Goal: Information Seeking & Learning: Learn about a topic

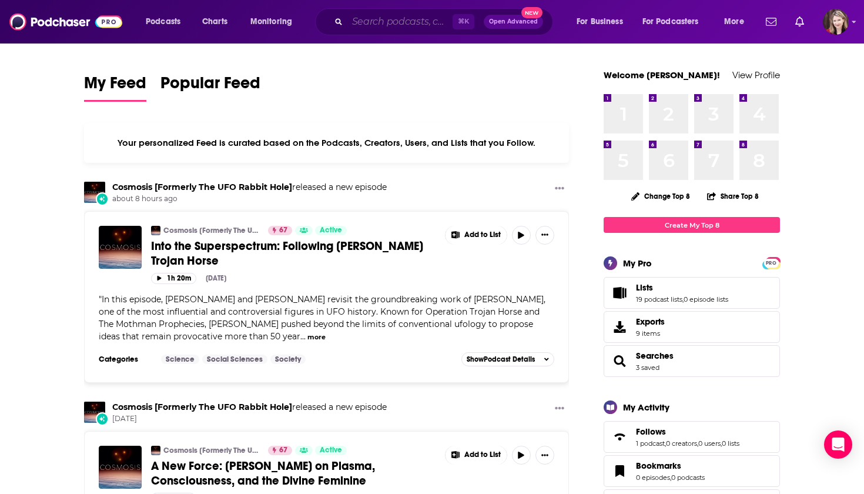
click at [371, 25] on input "Search podcasts, credits, & more..." at bounding box center [399, 21] width 105 height 19
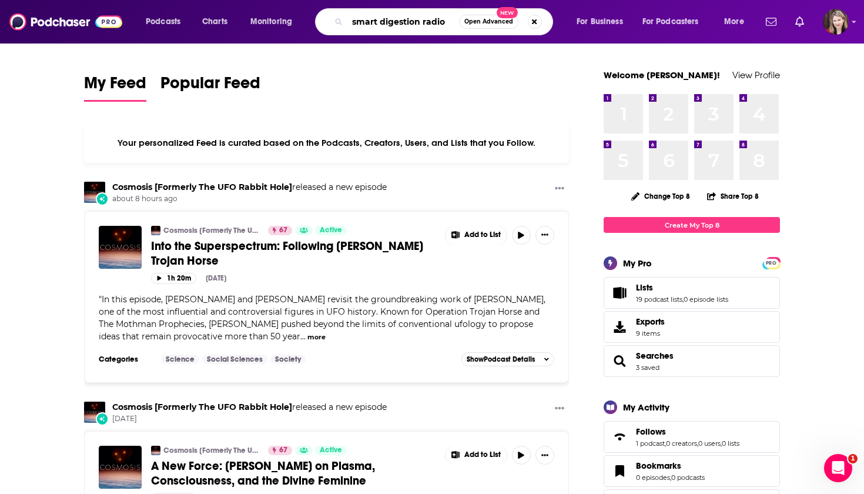
type input "smart digestion radio"
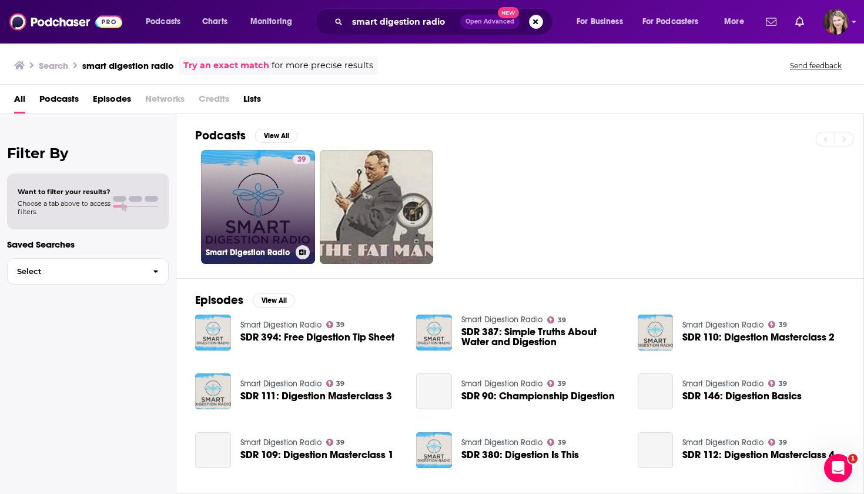
click at [266, 223] on link "39 Smart Digestion Radio" at bounding box center [258, 207] width 114 height 114
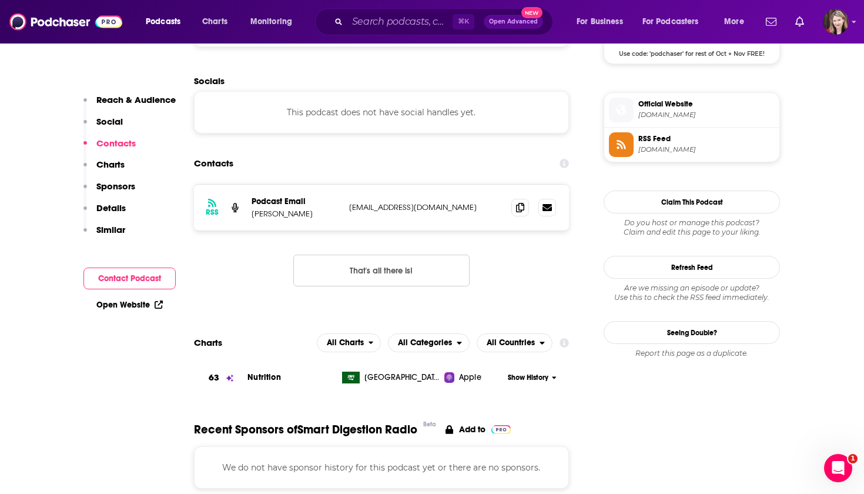
scroll to position [919, 0]
drag, startPoint x: 249, startPoint y: 129, endPoint x: 238, endPoint y: 134, distance: 12.4
click at [238, 184] on div "RSS Podcast Email [PERSON_NAME] [EMAIL_ADDRESS][DOMAIN_NAME] [EMAIL_ADDRESS][DO…" at bounding box center [381, 207] width 375 height 46
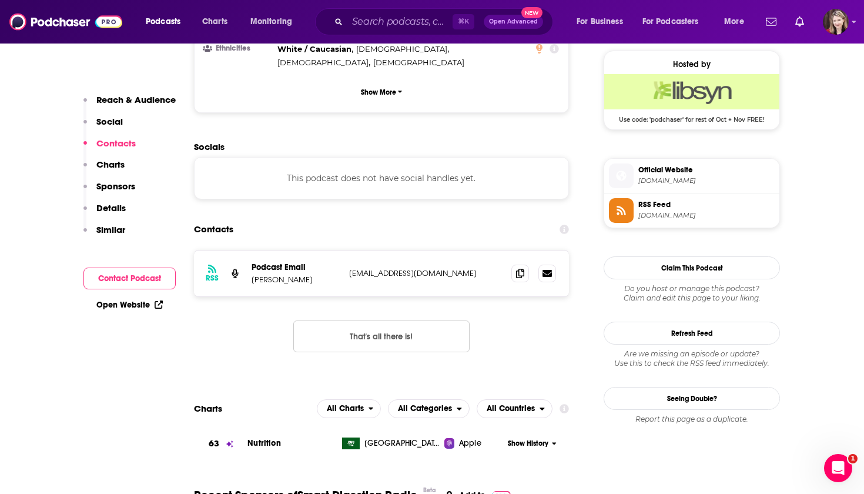
scroll to position [857, 0]
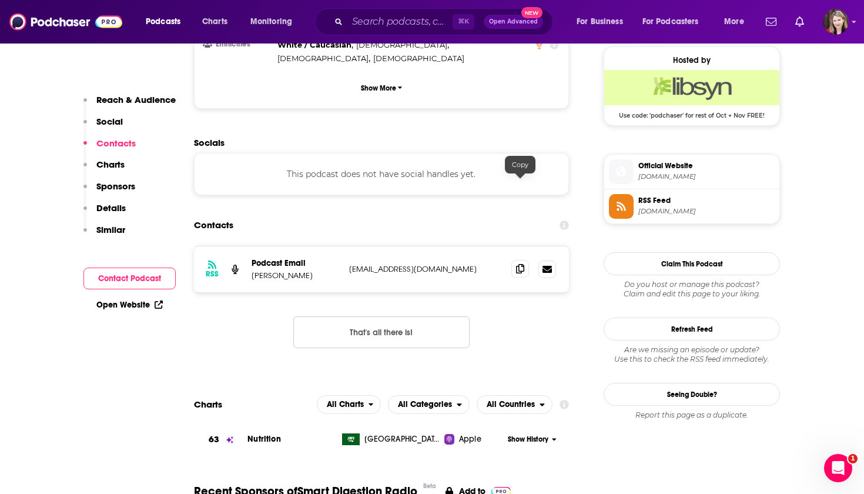
click at [521, 264] on icon at bounding box center [520, 268] width 8 height 9
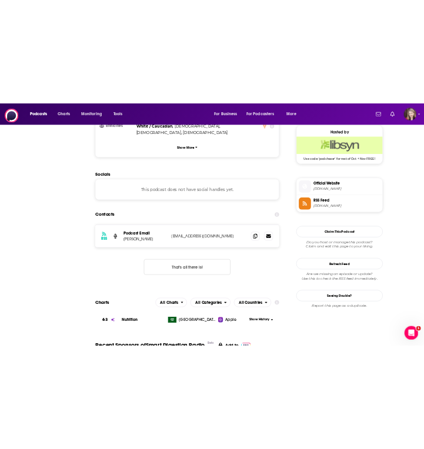
scroll to position [0, 0]
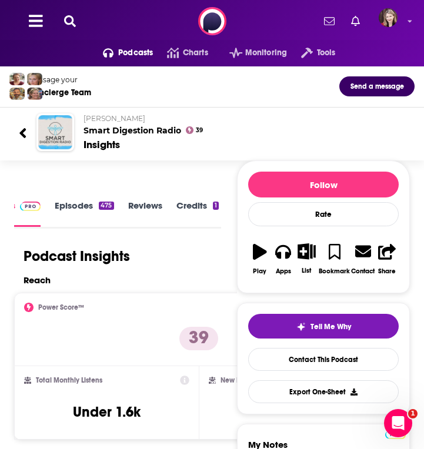
click at [68, 21] on icon at bounding box center [70, 21] width 12 height 12
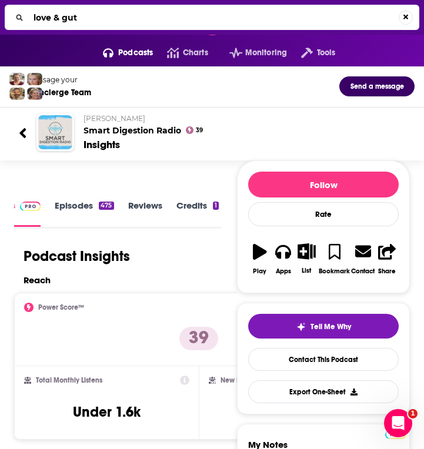
type input "love & guts"
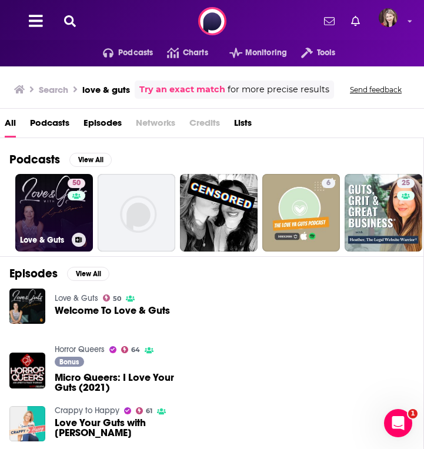
click at [61, 228] on link "50 Love & Guts" at bounding box center [54, 213] width 78 height 78
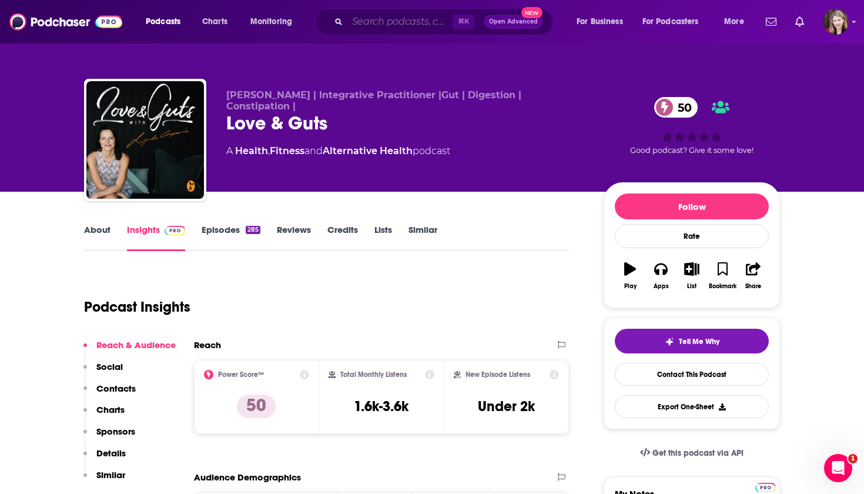
click at [353, 19] on input "Search podcasts, credits, & more..." at bounding box center [399, 21] width 105 height 19
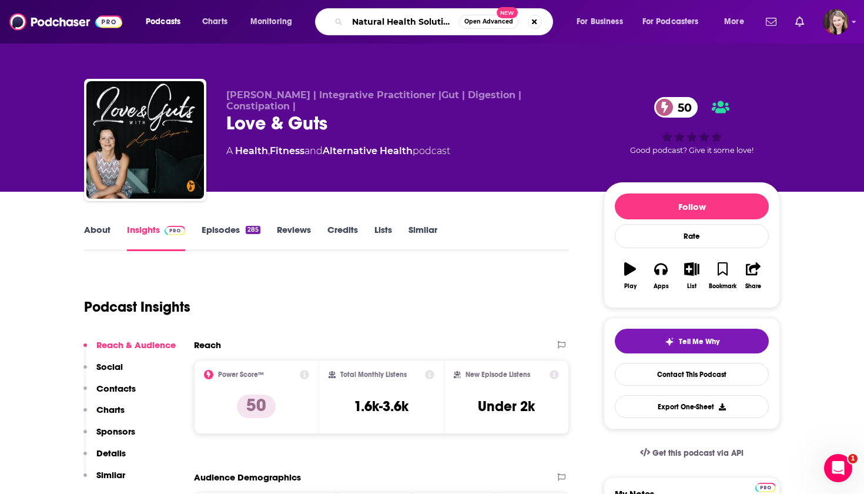
type input "Natural Health Solutions"
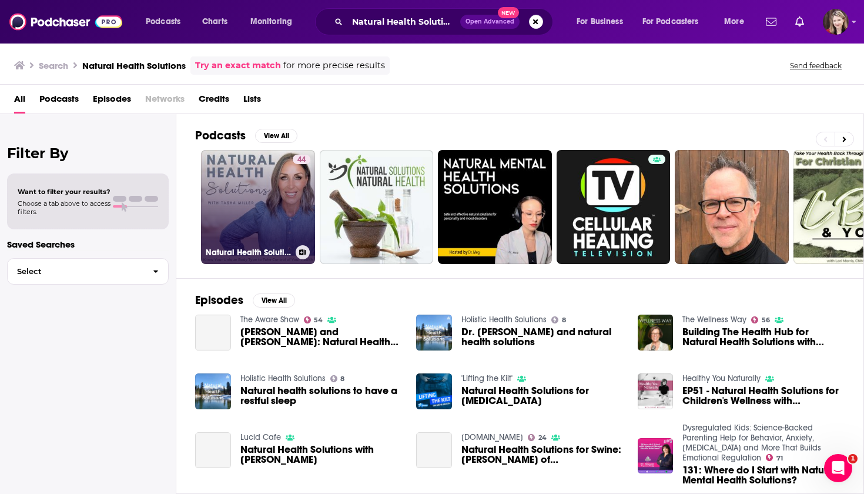
click at [259, 218] on link "44 Natural Health Solutions | Body Type, Symptoms, Hormones, Burnout, Fatigue, …" at bounding box center [258, 207] width 114 height 114
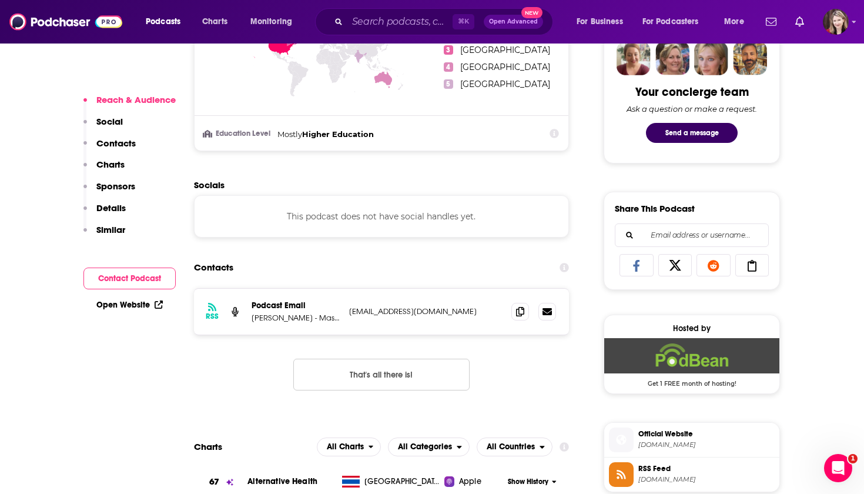
scroll to position [594, 0]
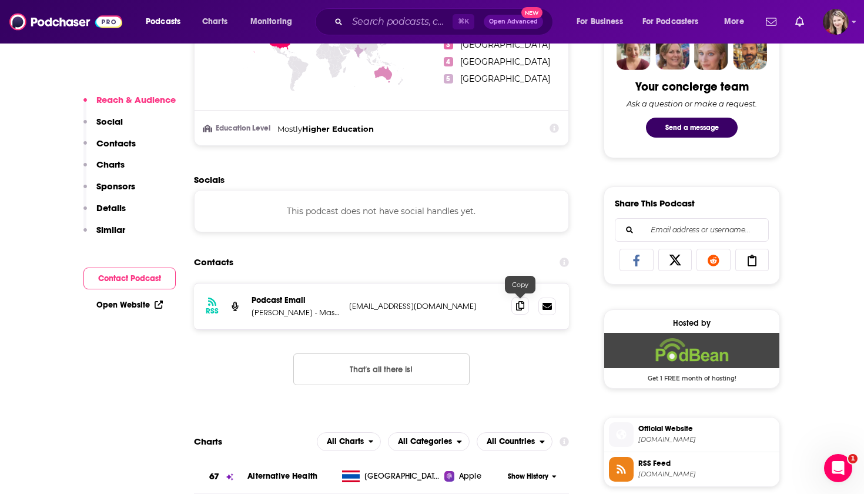
click at [521, 307] on icon at bounding box center [520, 305] width 8 height 9
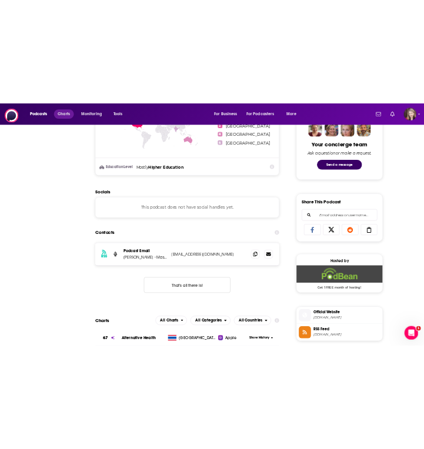
scroll to position [0, 0]
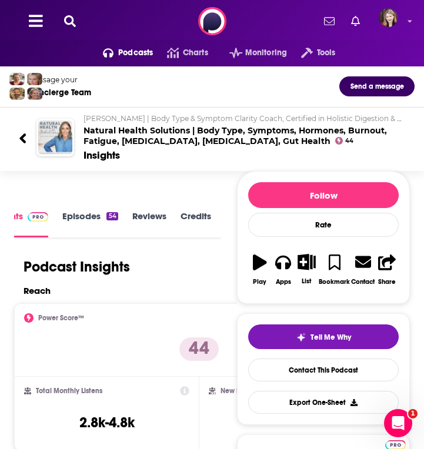
click at [64, 19] on icon at bounding box center [70, 21] width 12 height 12
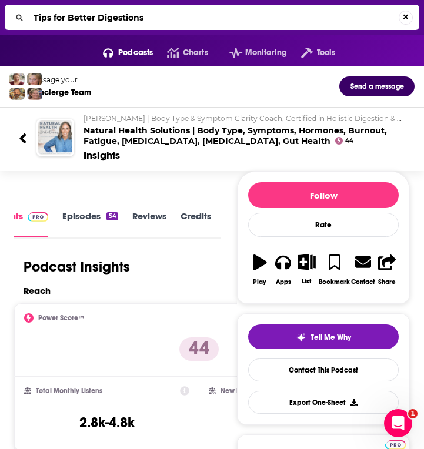
type input "Tips for Better Digestion"
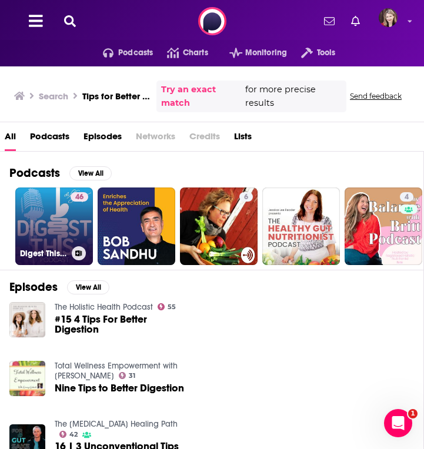
click at [53, 228] on link "46 Digest This! Tips for Better Digestion from [PERSON_NAME] & [PERSON_NAME]" at bounding box center [54, 227] width 78 height 78
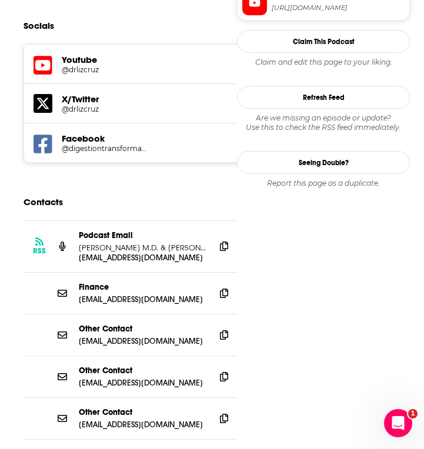
scroll to position [967, 0]
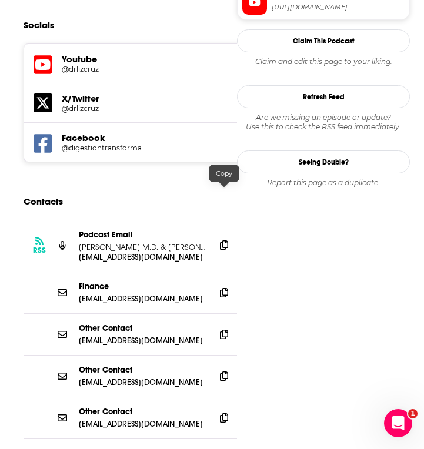
click at [223, 240] on icon at bounding box center [224, 244] width 8 height 9
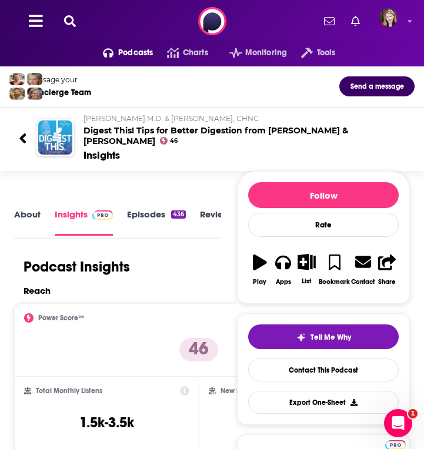
scroll to position [0, 0]
click at [68, 18] on icon at bounding box center [70, 21] width 12 height 12
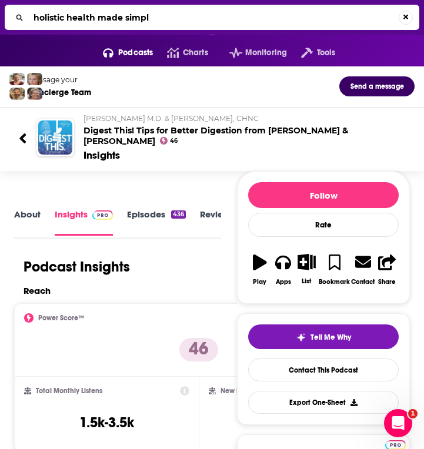
type input "holistic health made simple"
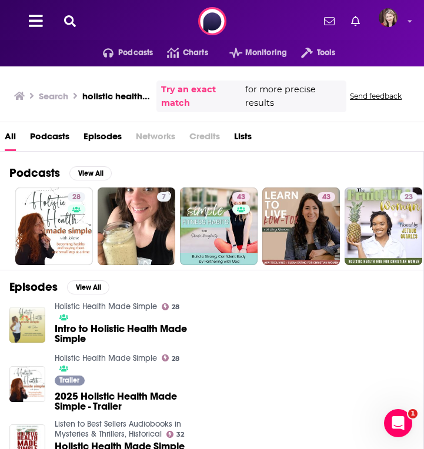
click at [98, 327] on span "Intro to Holistic Health Made Simple" at bounding box center [122, 334] width 134 height 20
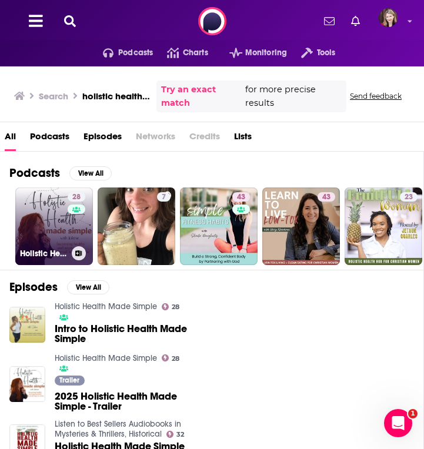
click at [70, 226] on div "28" at bounding box center [78, 219] width 21 height 54
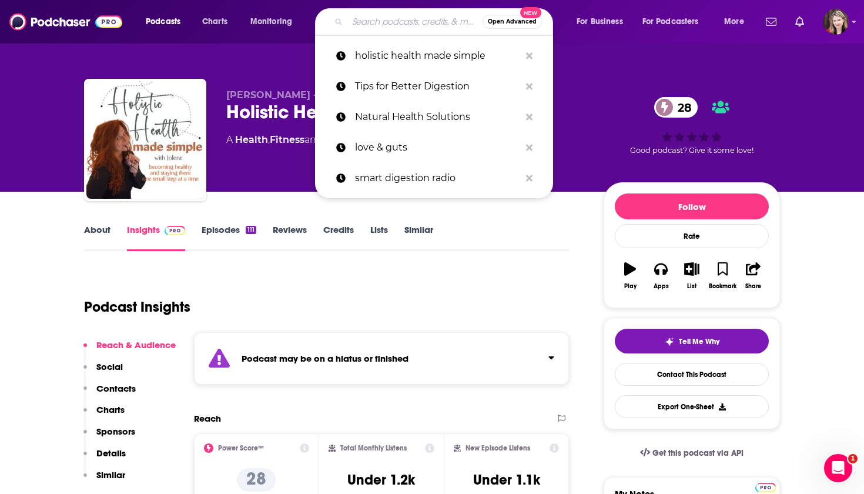
click at [347, 25] on input "Search podcasts, credits, & more..." at bounding box center [414, 21] width 135 height 19
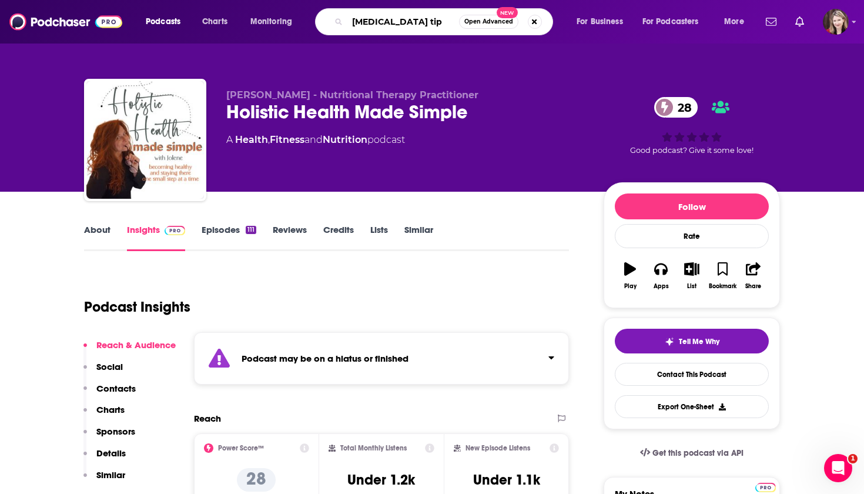
type input "[MEDICAL_DATA] tips"
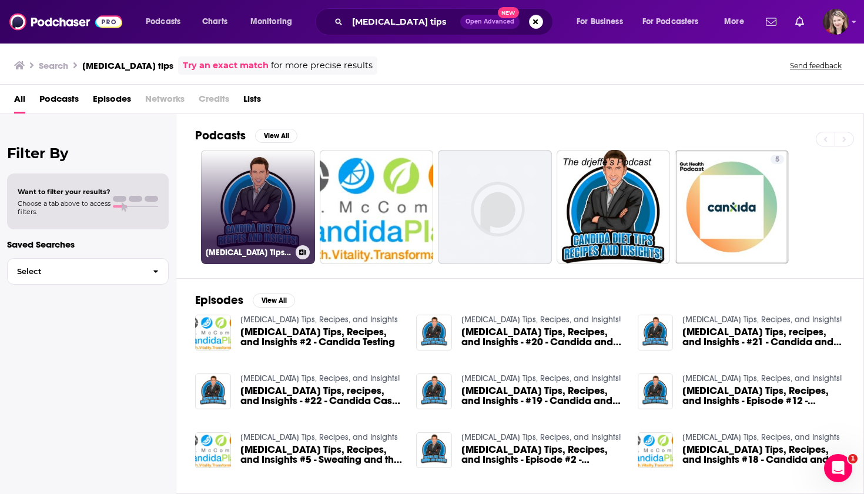
click at [248, 185] on link "[MEDICAL_DATA] Tips, Recipes, and Insights!" at bounding box center [258, 207] width 114 height 114
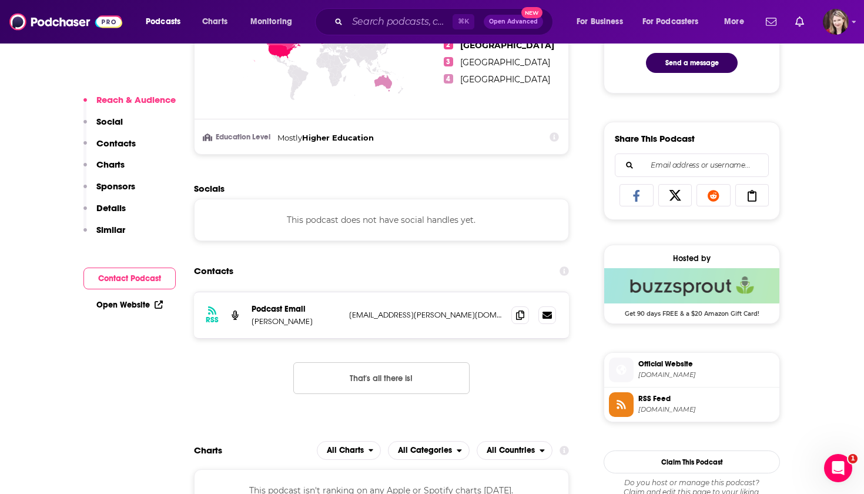
scroll to position [665, 0]
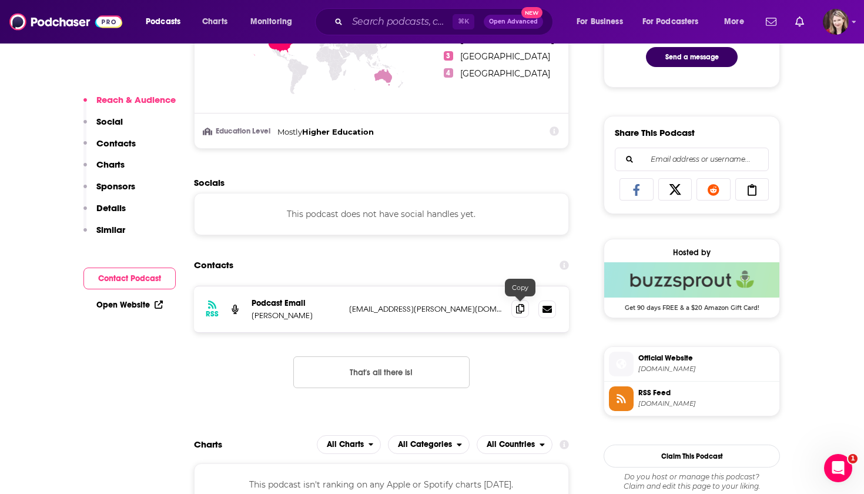
click at [518, 307] on icon at bounding box center [520, 308] width 8 height 9
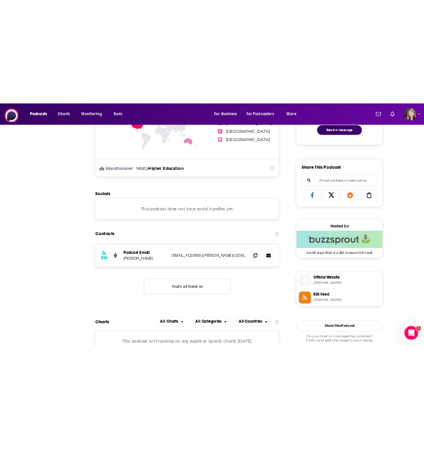
scroll to position [0, 0]
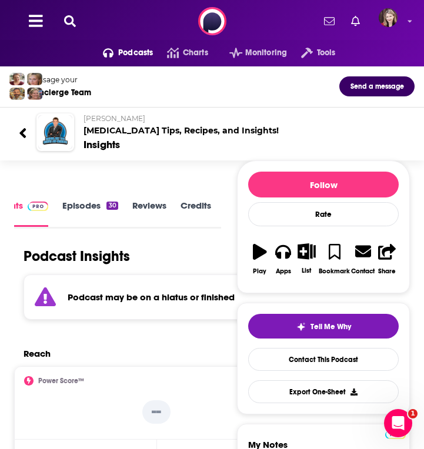
click at [71, 20] on icon at bounding box center [70, 21] width 12 height 12
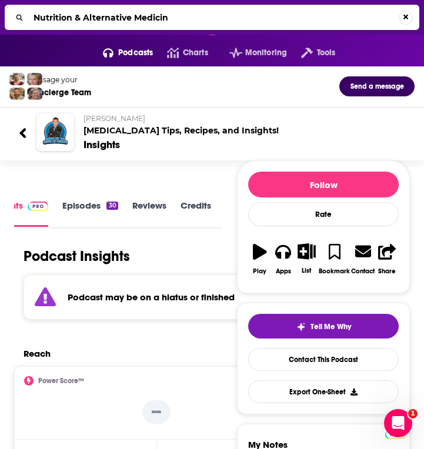
type input "Nutrition & Alternative Medicine"
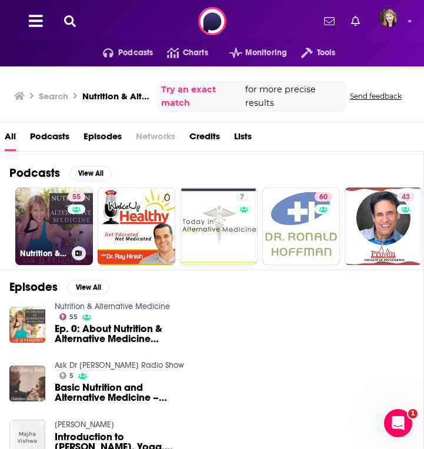
click at [58, 240] on link "55 Nutrition & Alternative Medicine" at bounding box center [54, 227] width 78 height 78
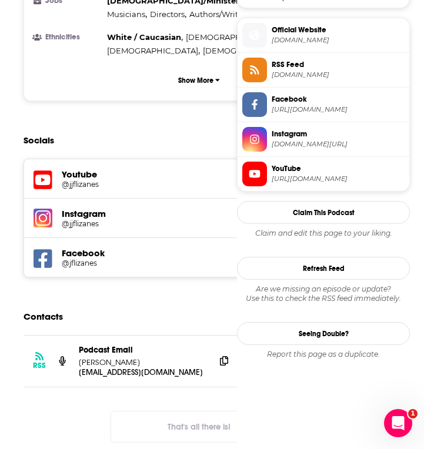
scroll to position [877, 0]
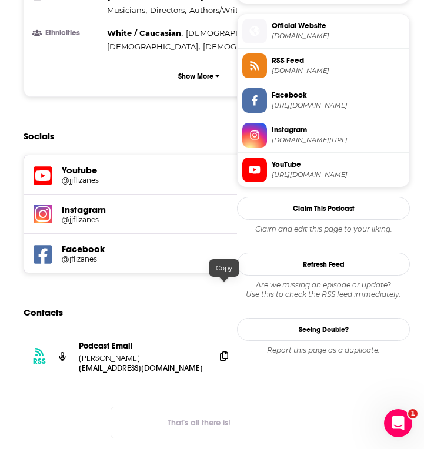
click at [224, 352] on icon at bounding box center [224, 356] width 8 height 9
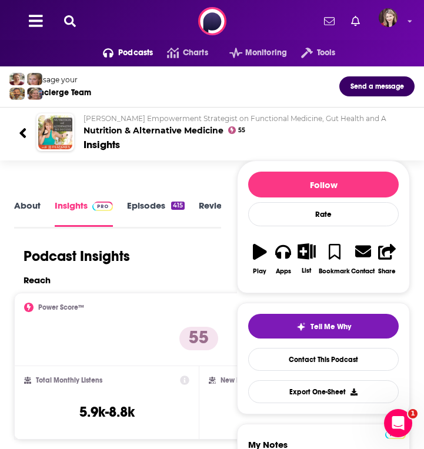
scroll to position [0, 0]
click at [68, 19] on icon at bounding box center [70, 21] width 12 height 12
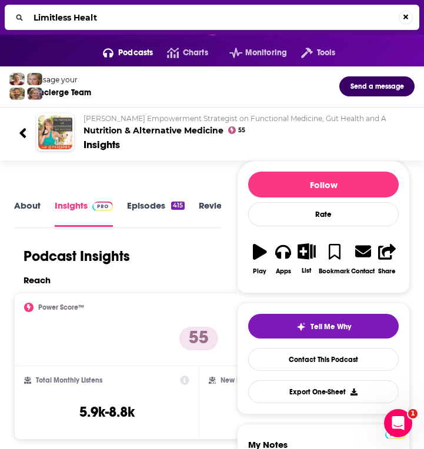
type input "Limitless Health"
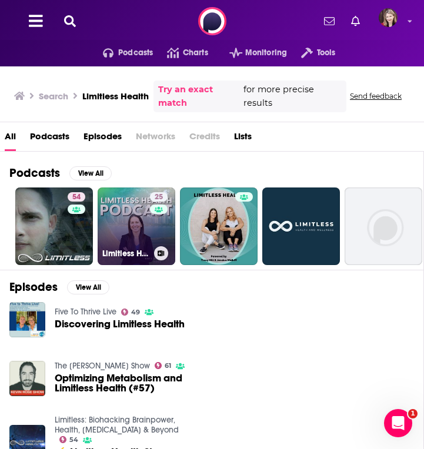
click at [138, 219] on link "25 Limitless Health - Alternative Solutions for Women 40+" at bounding box center [137, 227] width 78 height 78
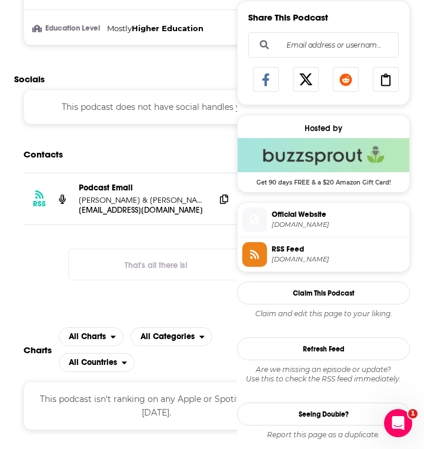
scroll to position [764, 0]
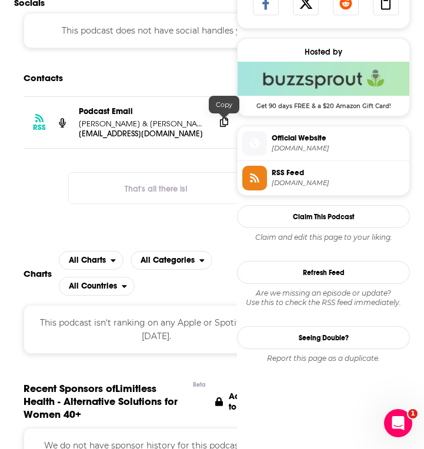
click at [225, 124] on icon at bounding box center [224, 122] width 8 height 9
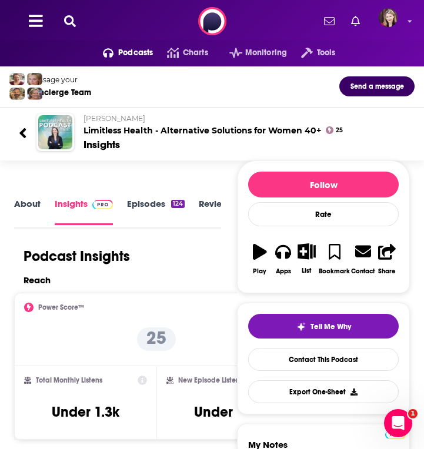
scroll to position [0, 0]
click at [72, 20] on icon at bounding box center [70, 21] width 12 height 12
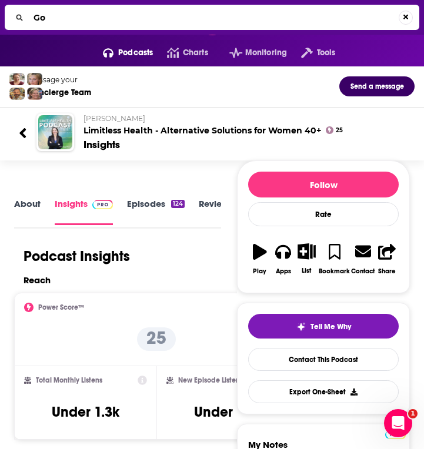
type input "G"
type input "Body Chat Podcast"
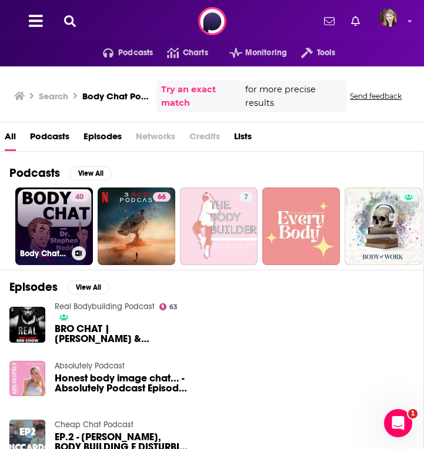
click at [61, 219] on link "40 Body Chat Podcast" at bounding box center [54, 227] width 78 height 78
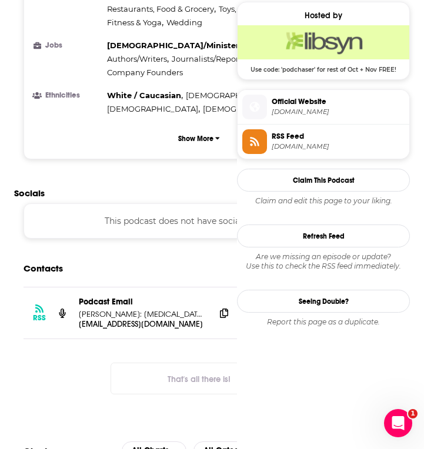
scroll to position [816, 0]
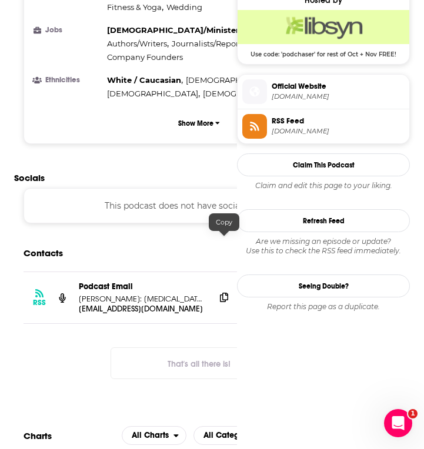
click at [224, 293] on icon at bounding box center [224, 297] width 8 height 9
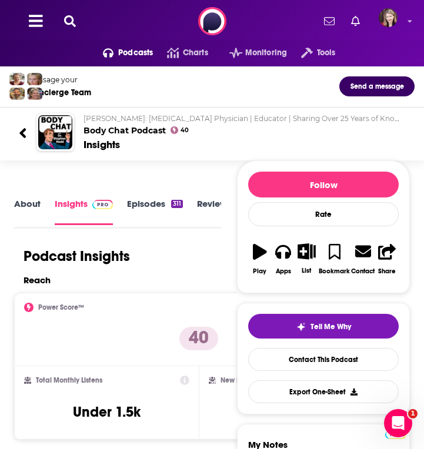
scroll to position [0, 0]
click at [72, 20] on icon at bounding box center [70, 21] width 12 height 12
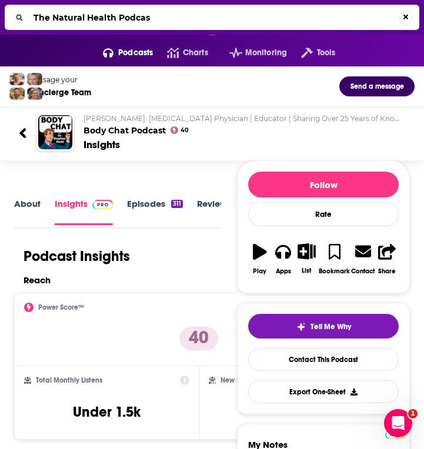
type input "The Natural Health Podcast"
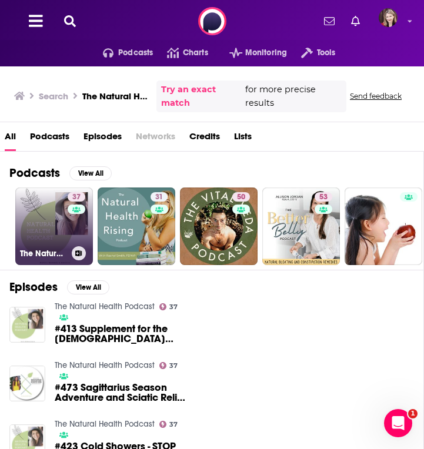
click at [41, 224] on link "37 The Natural Health Podcast" at bounding box center [54, 227] width 78 height 78
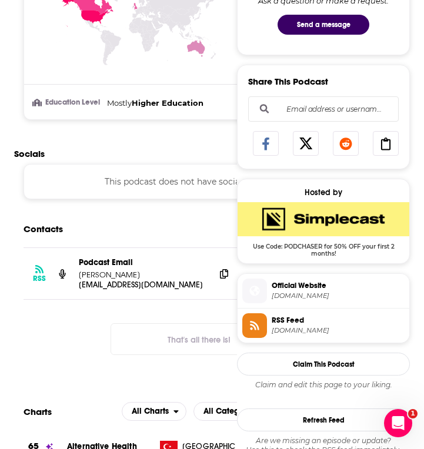
scroll to position [632, 0]
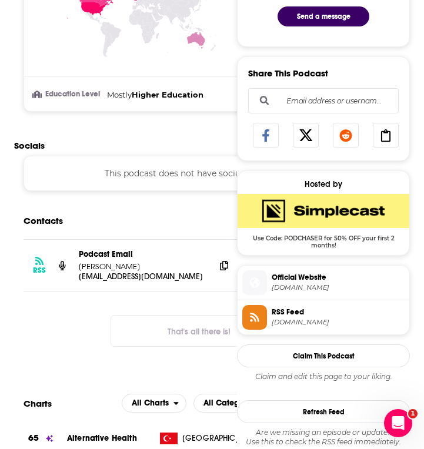
click at [175, 258] on p "Podcast Email" at bounding box center [142, 254] width 127 height 10
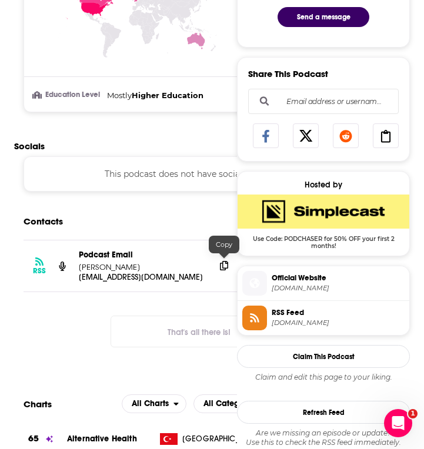
scroll to position [631, 0]
click at [224, 265] on icon at bounding box center [224, 265] width 8 height 9
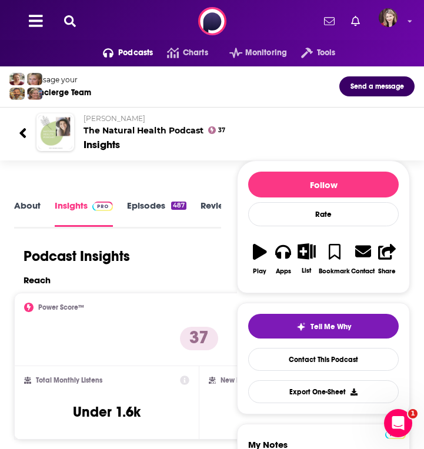
scroll to position [0, 0]
click at [67, 21] on icon at bounding box center [70, 21] width 12 height 12
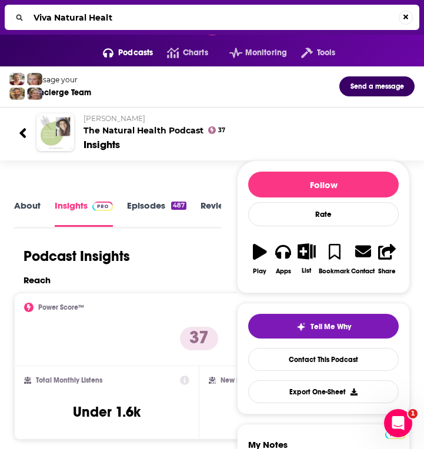
type input "Viva Natural Health"
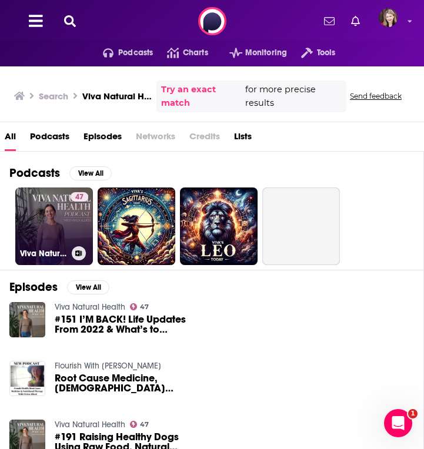
click at [46, 222] on link "47 Viva Natural Health" at bounding box center [54, 227] width 78 height 78
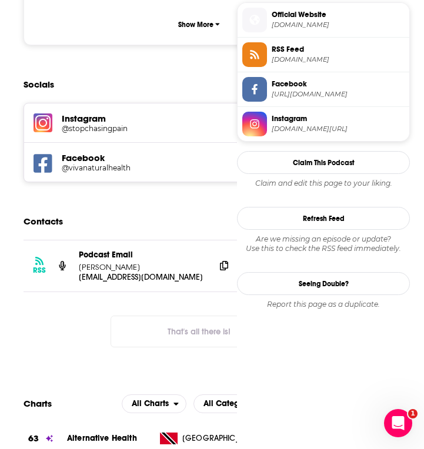
scroll to position [893, 0]
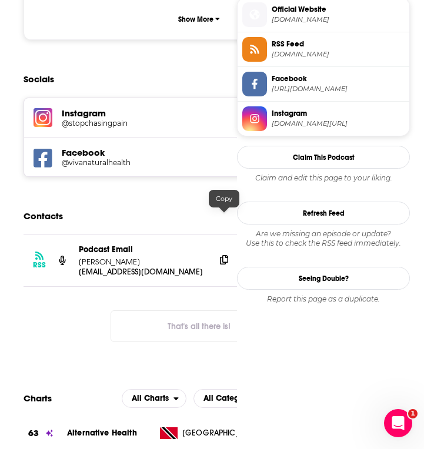
click at [224, 255] on icon at bounding box center [224, 259] width 8 height 9
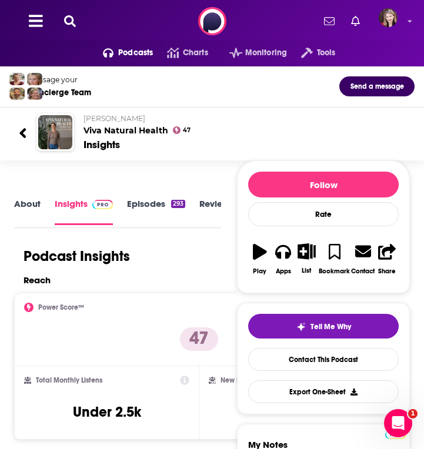
click at [71, 19] on icon at bounding box center [70, 21] width 12 height 12
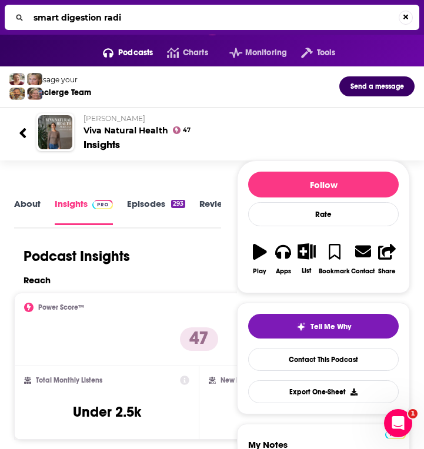
type input "smart digestion radio"
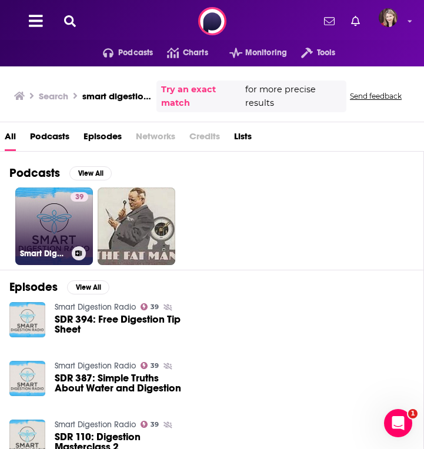
click at [48, 219] on link "39 Smart Digestion Radio" at bounding box center [54, 227] width 78 height 78
